Goal: Book appointment/travel/reservation

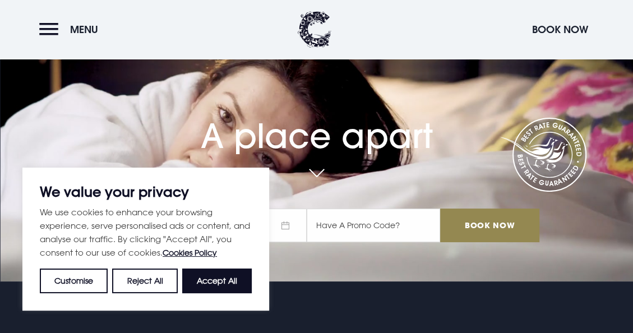
scroll to position [112, 0]
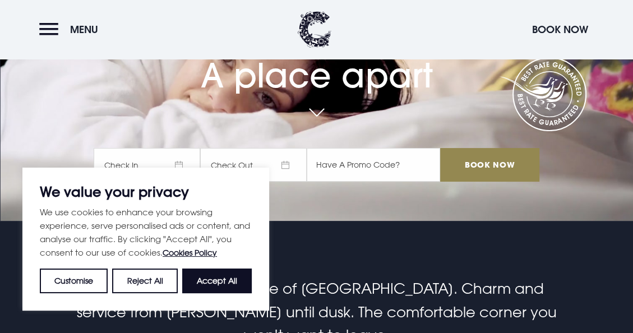
click at [220, 286] on button "Accept All" at bounding box center [217, 281] width 70 height 25
checkbox input "true"
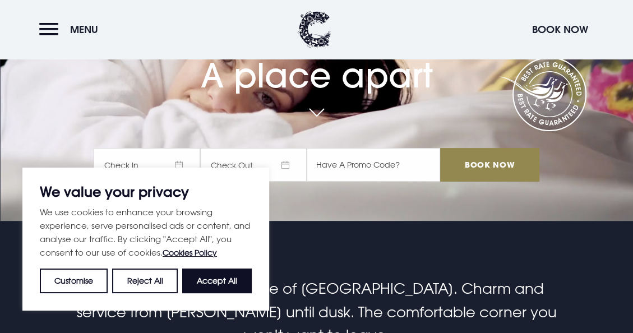
checkbox input "true"
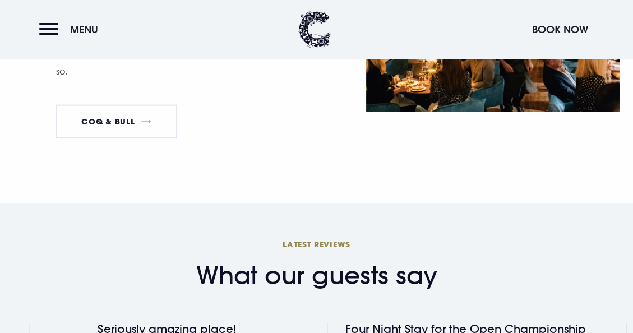
scroll to position [1571, 0]
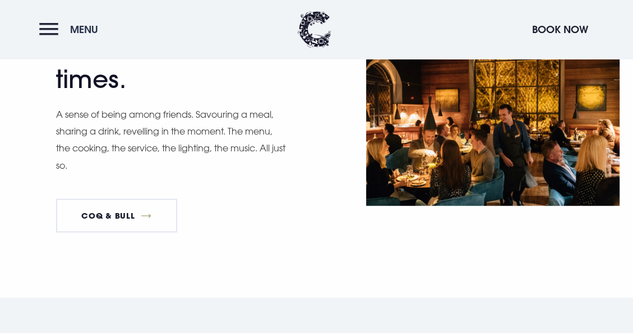
click at [57, 27] on button "Menu" at bounding box center [71, 29] width 65 height 24
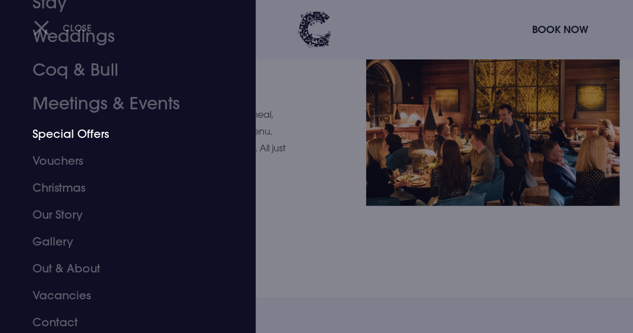
scroll to position [88, 0]
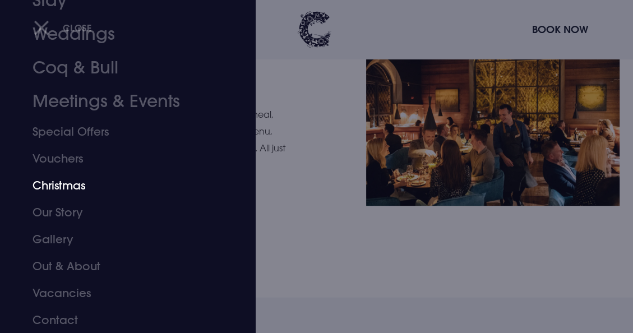
click at [66, 186] on link "Christmas" at bounding box center [121, 185] width 176 height 27
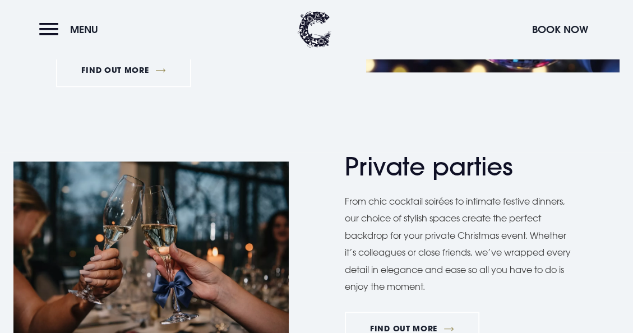
scroll to position [561, 0]
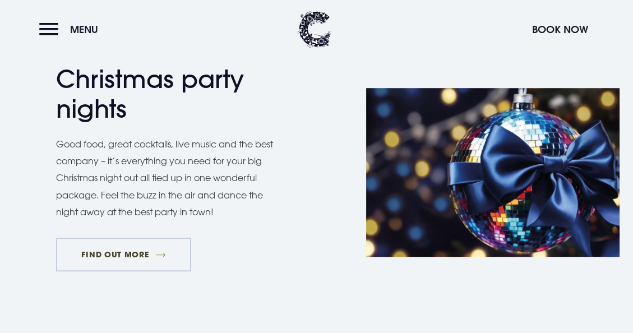
click at [122, 259] on link "FIND OUT MORE" at bounding box center [123, 255] width 135 height 34
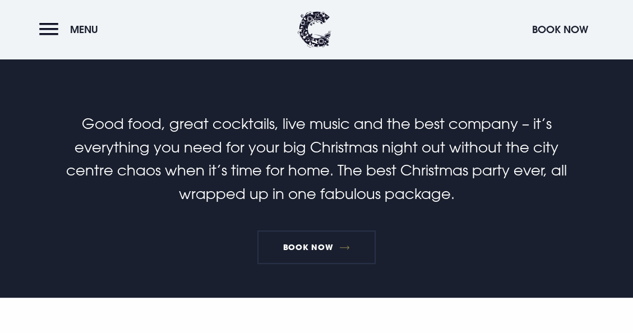
scroll to position [280, 0]
click at [305, 250] on link "Book Now" at bounding box center [316, 248] width 118 height 34
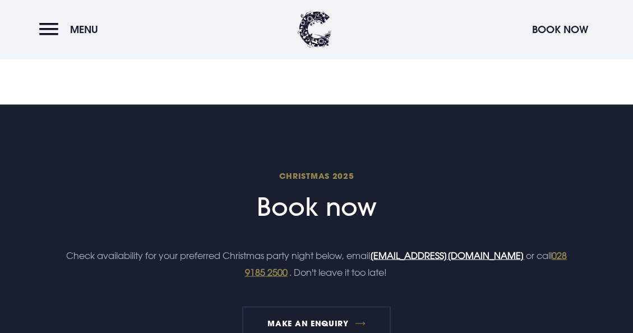
scroll to position [1402, 0]
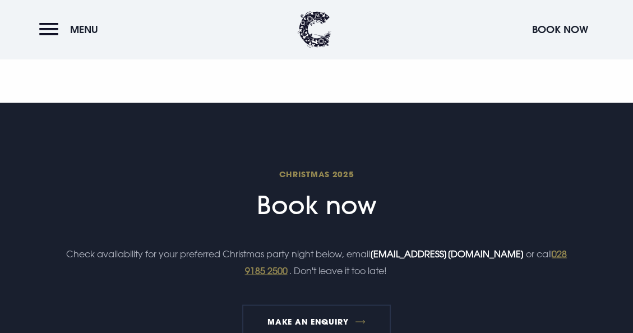
click at [424, 254] on link "[EMAIL_ADDRESS][DOMAIN_NAME]" at bounding box center [447, 253] width 154 height 11
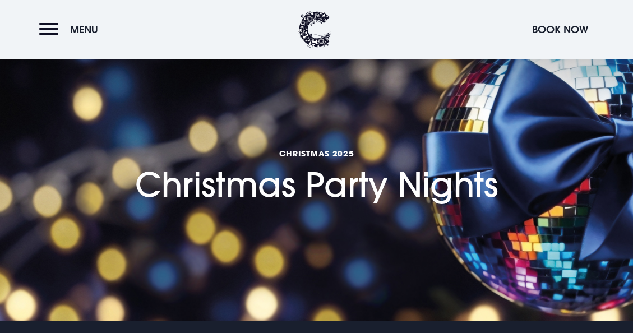
scroll to position [0, 0]
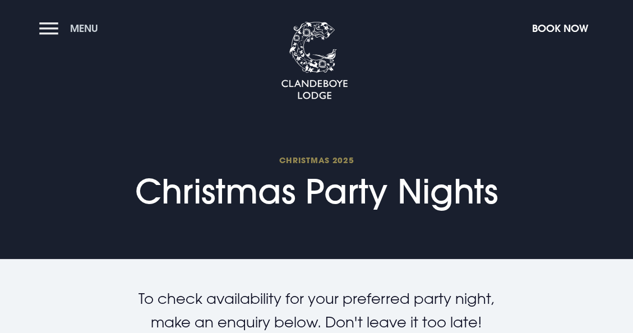
click at [49, 31] on button "Menu" at bounding box center [71, 28] width 65 height 24
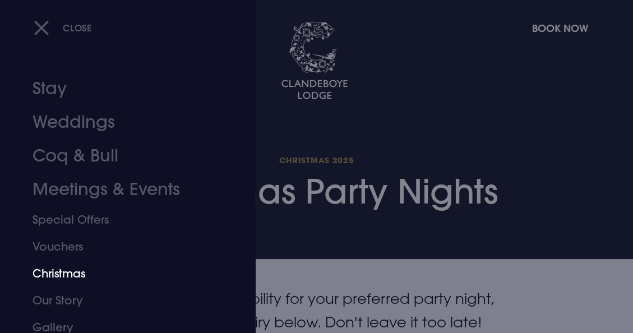
click at [67, 275] on link "Christmas" at bounding box center [121, 273] width 176 height 27
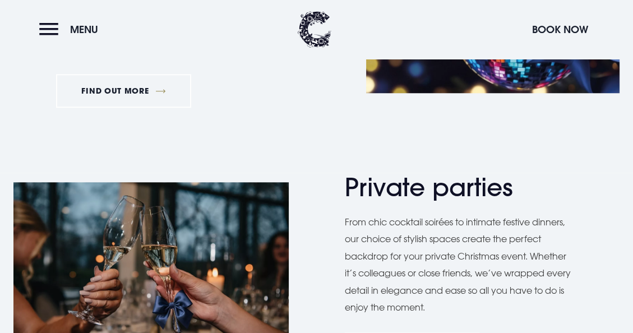
scroll to position [729, 0]
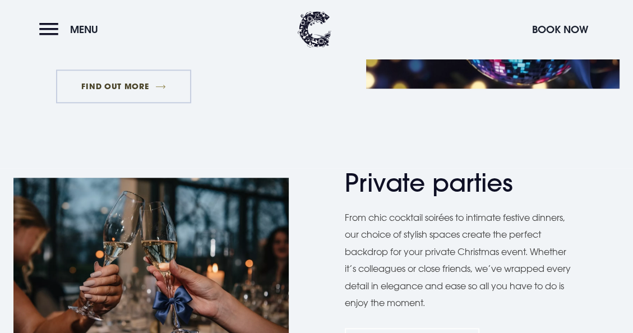
click at [105, 89] on link "FIND OUT MORE" at bounding box center [123, 87] width 135 height 34
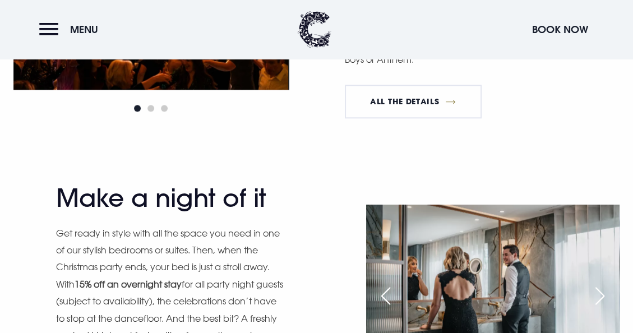
scroll to position [1010, 0]
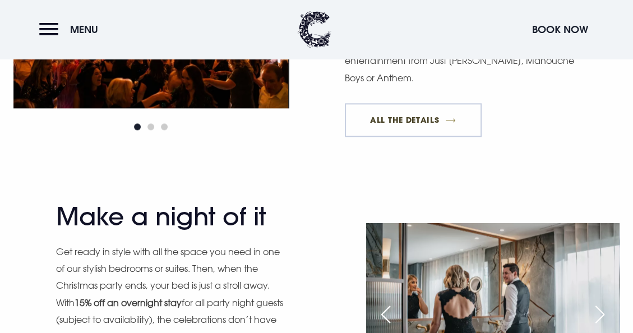
click at [396, 114] on link "All The Details" at bounding box center [413, 120] width 137 height 34
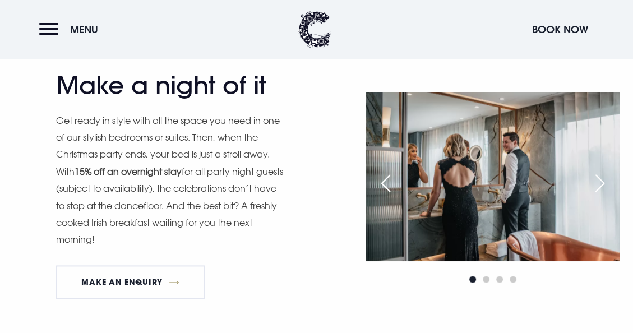
scroll to position [1234, 0]
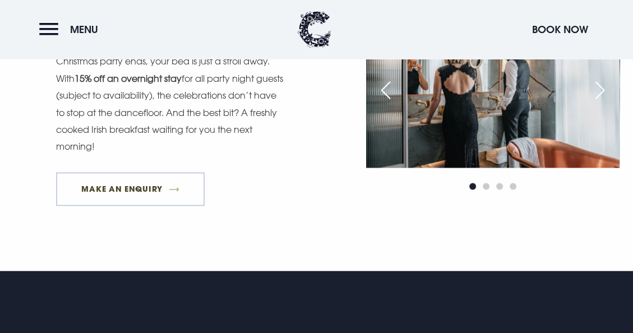
click at [145, 187] on link "MAKE AN ENQUIRY" at bounding box center [130, 189] width 149 height 34
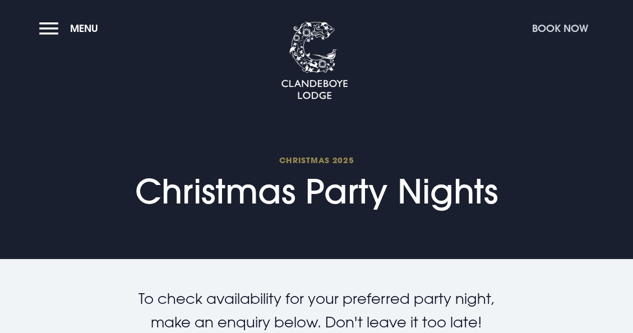
click at [549, 24] on button "Book Now" at bounding box center [560, 28] width 67 height 24
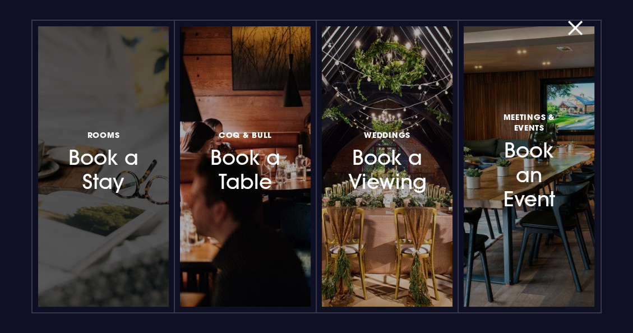
click at [82, 169] on h3 "Rooms Book a Stay" at bounding box center [103, 160] width 73 height 67
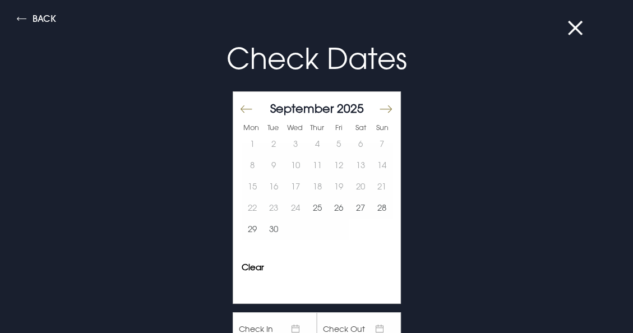
click at [379, 110] on button "Move forward to switch to the next month." at bounding box center [385, 109] width 13 height 24
click at [355, 183] on button "20" at bounding box center [360, 186] width 22 height 21
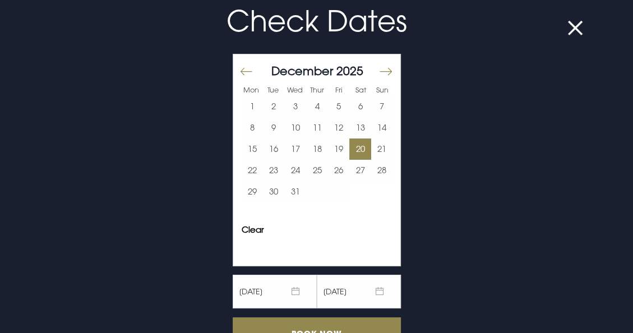
scroll to position [56, 0]
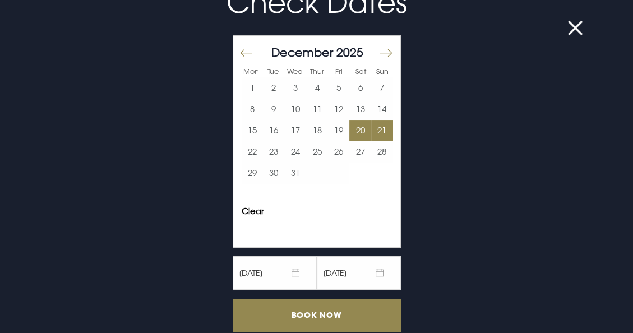
click at [371, 127] on button "21" at bounding box center [382, 130] width 22 height 21
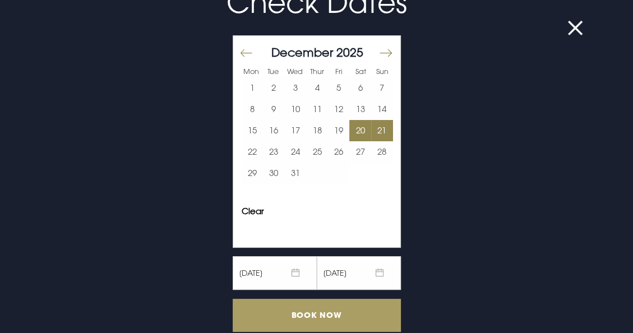
click at [279, 322] on input "Book Now" at bounding box center [317, 315] width 168 height 33
